Goal: Find specific page/section: Find specific page/section

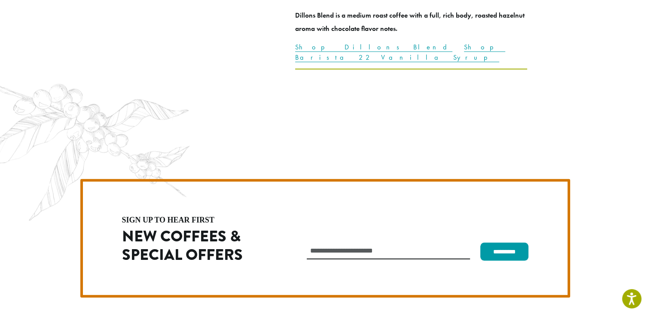
scroll to position [2428, 0]
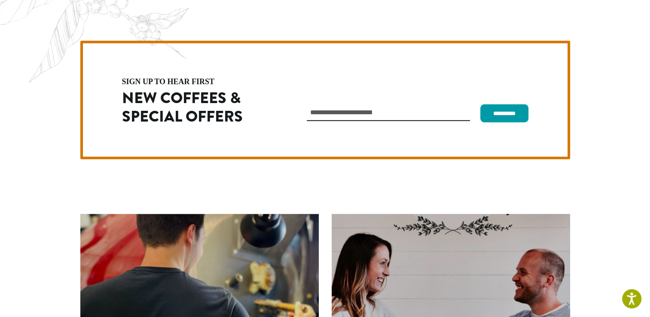
scroll to position [2428, 0]
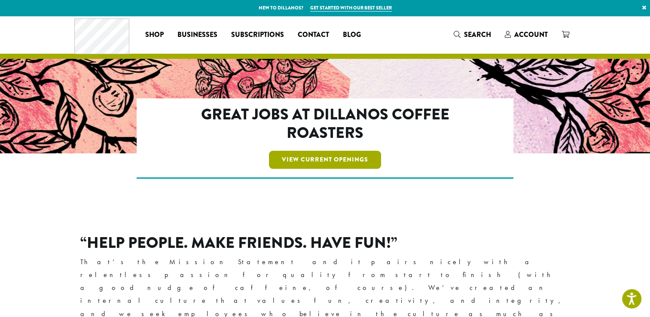
click at [352, 159] on link "View Current Openings" at bounding box center [325, 160] width 112 height 18
